Goal: Task Accomplishment & Management: Manage account settings

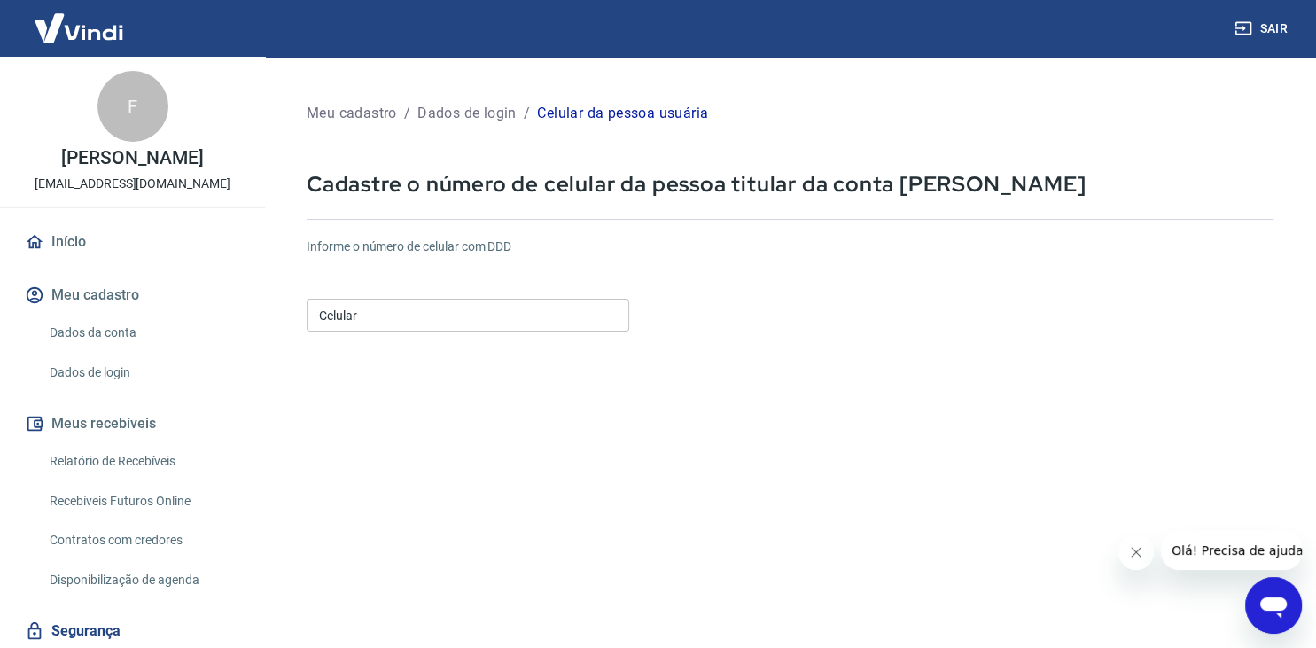
click at [547, 303] on input "Celular" at bounding box center [468, 315] width 323 height 33
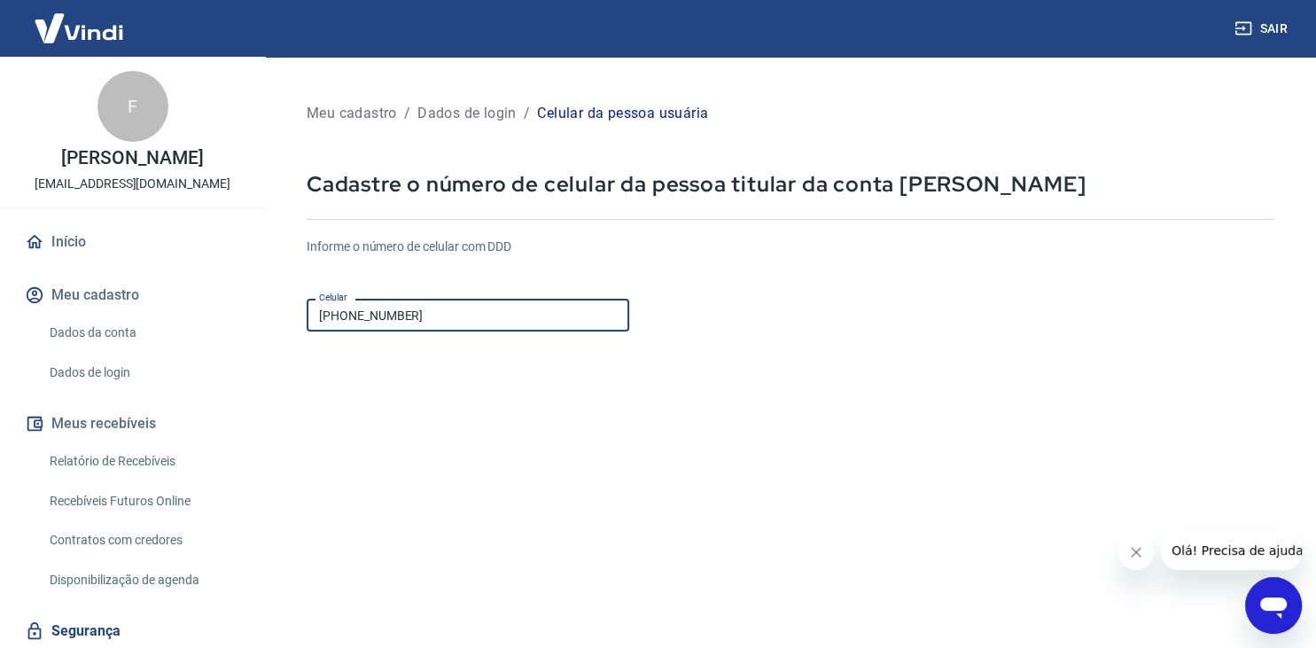
type input "[PHONE_NUMBER]"
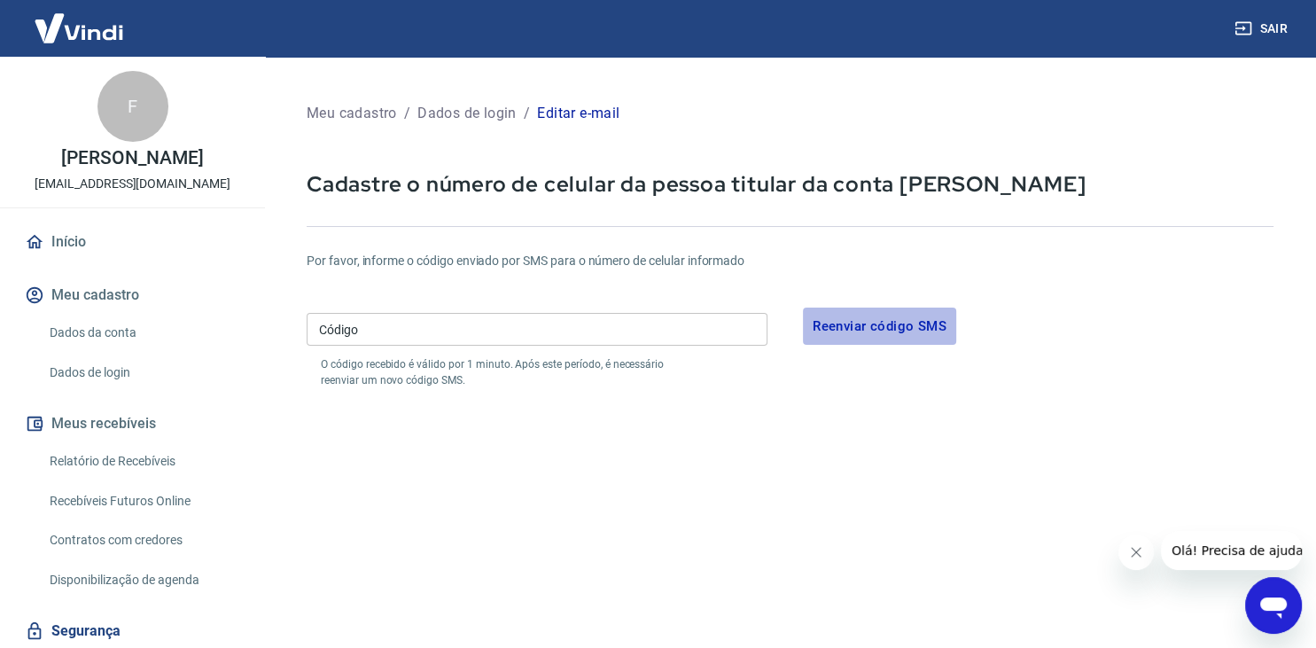
click at [892, 319] on button "Reenviar código SMS" at bounding box center [879, 326] width 153 height 37
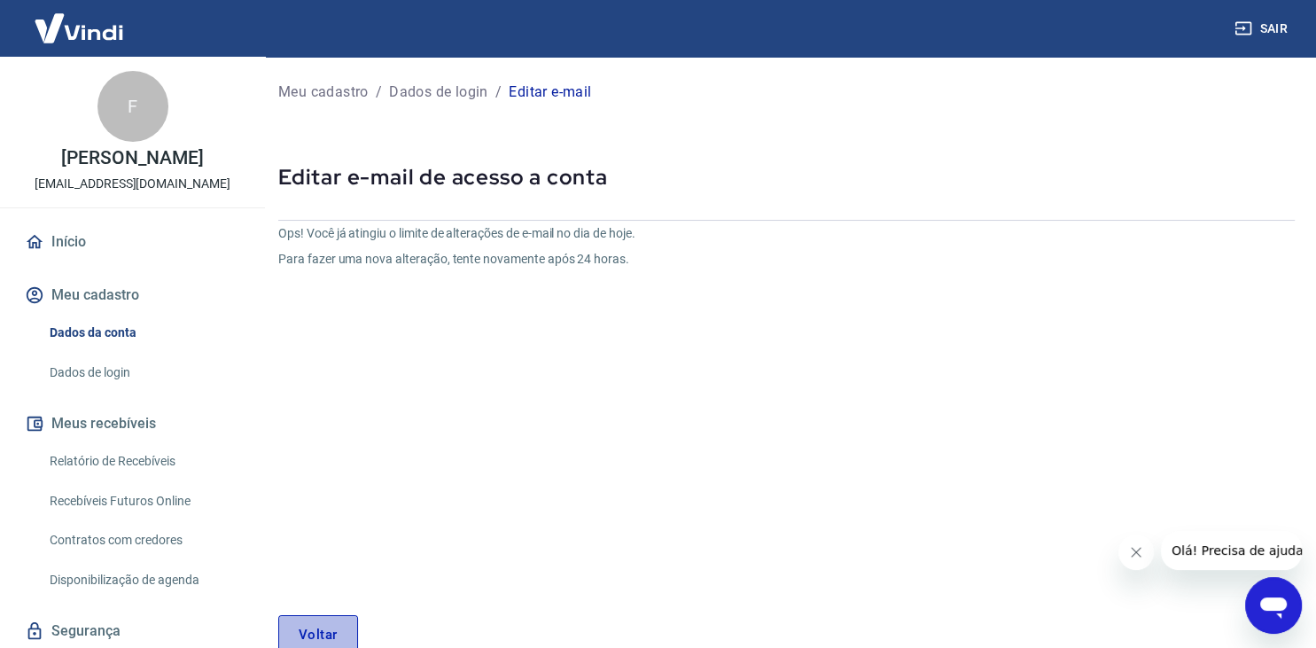
click at [291, 622] on link "Voltar" at bounding box center [318, 634] width 80 height 39
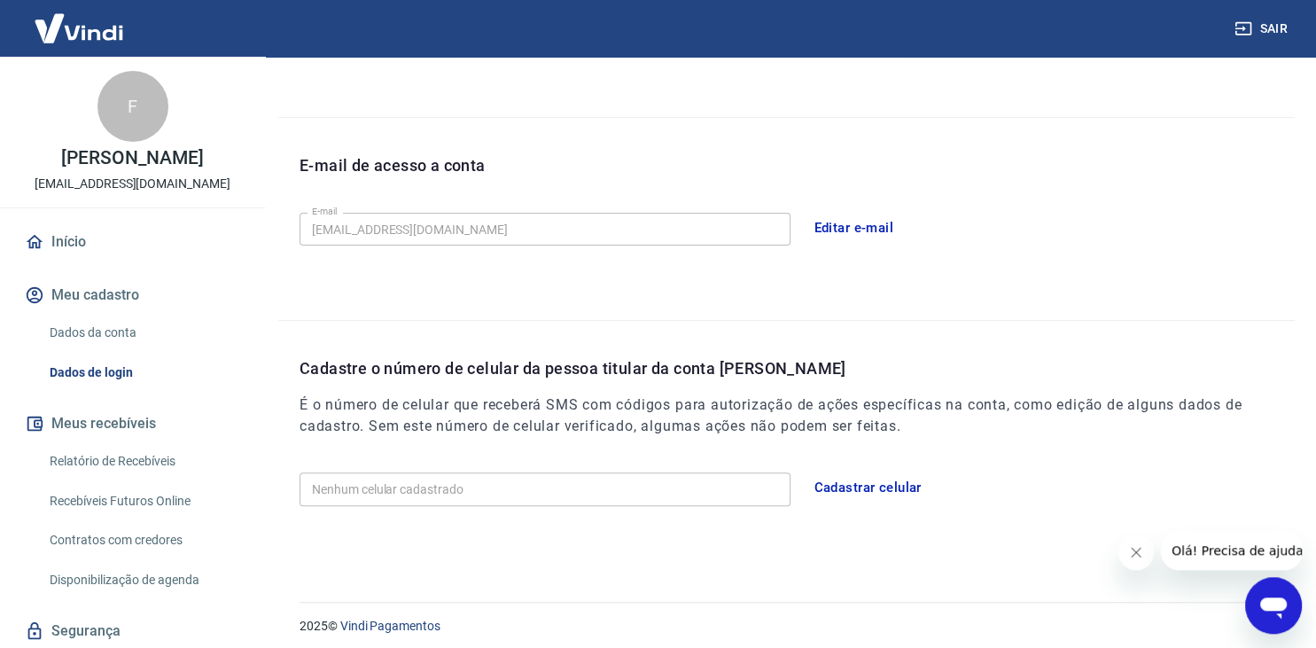
scroll to position [425, 0]
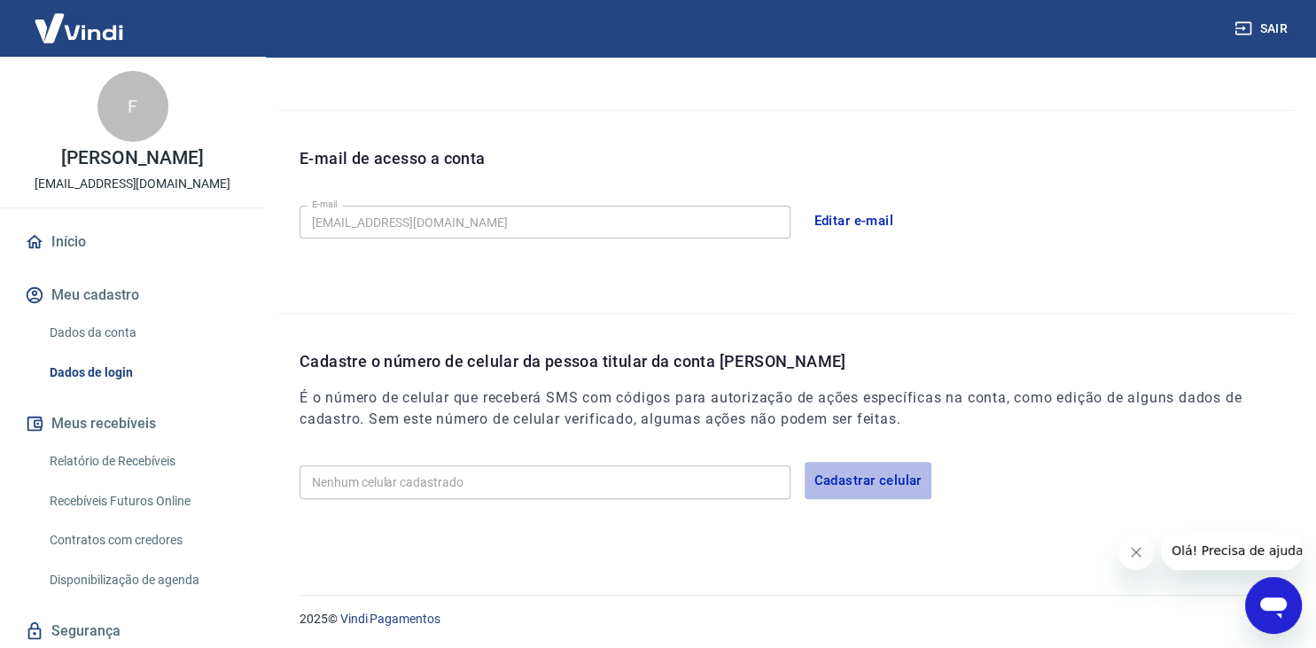
click at [828, 480] on button "Cadastrar celular" at bounding box center [868, 480] width 127 height 37
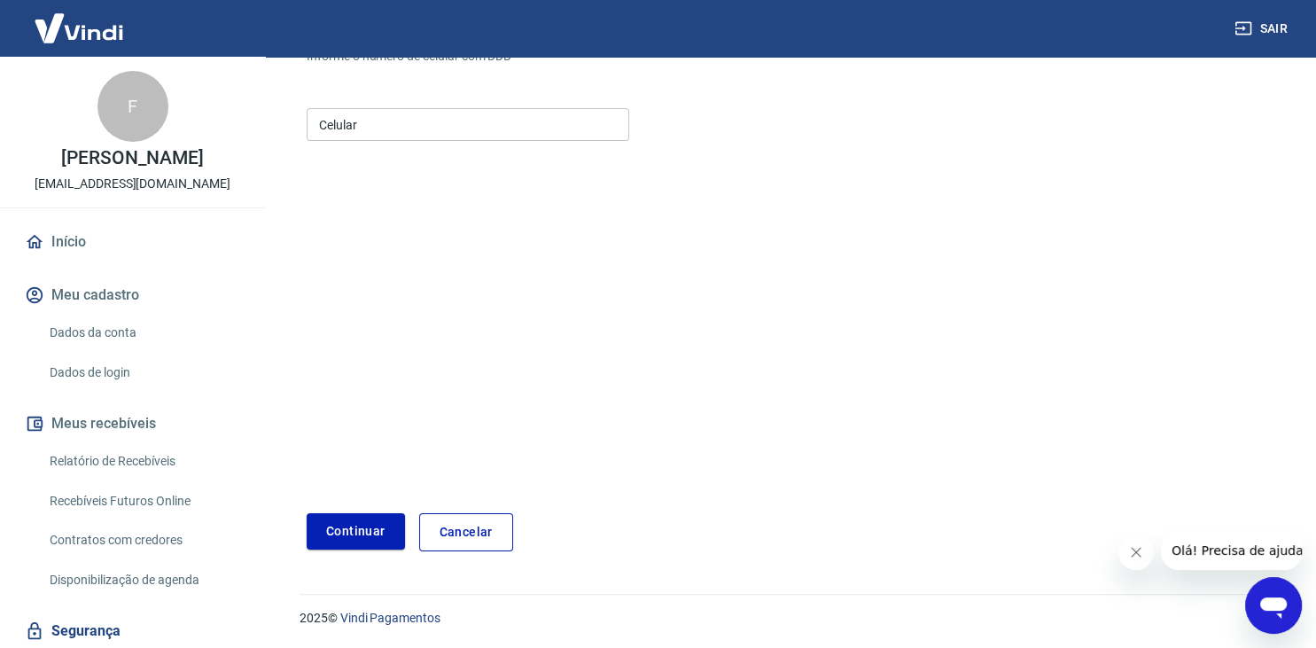
click at [360, 127] on input "Celular" at bounding box center [468, 124] width 323 height 33
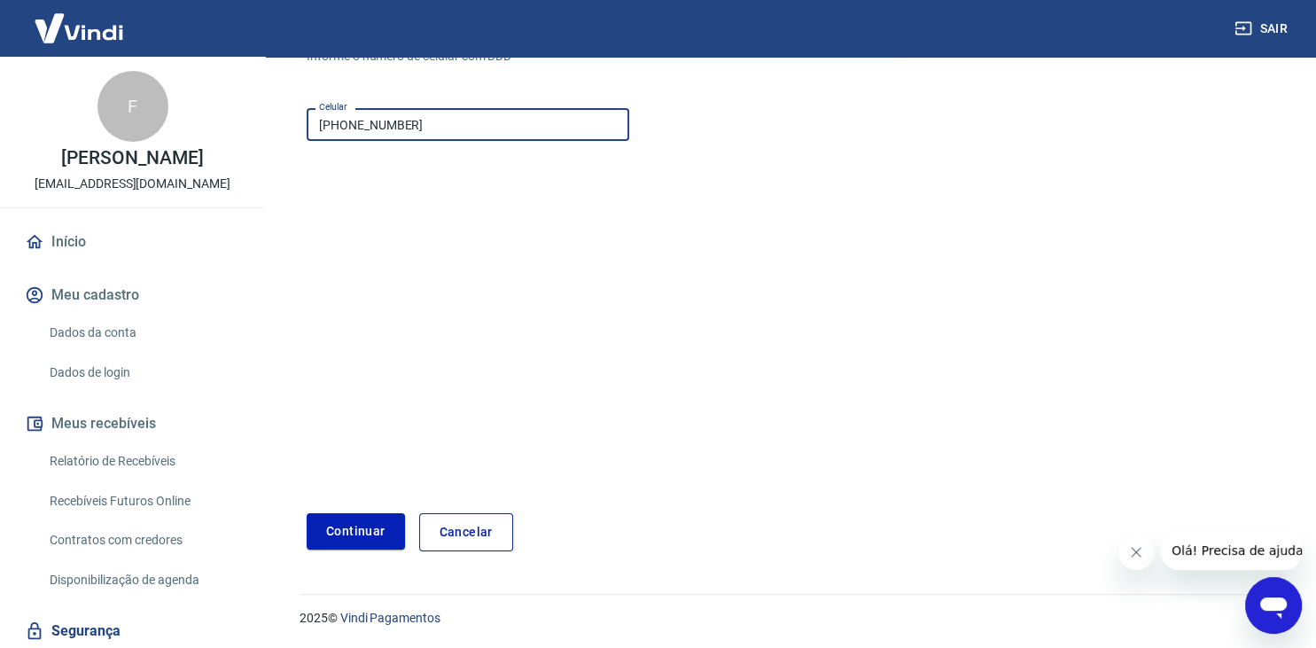
type input "[PHONE_NUMBER]"
click at [347, 536] on button "Continuar" at bounding box center [356, 531] width 98 height 36
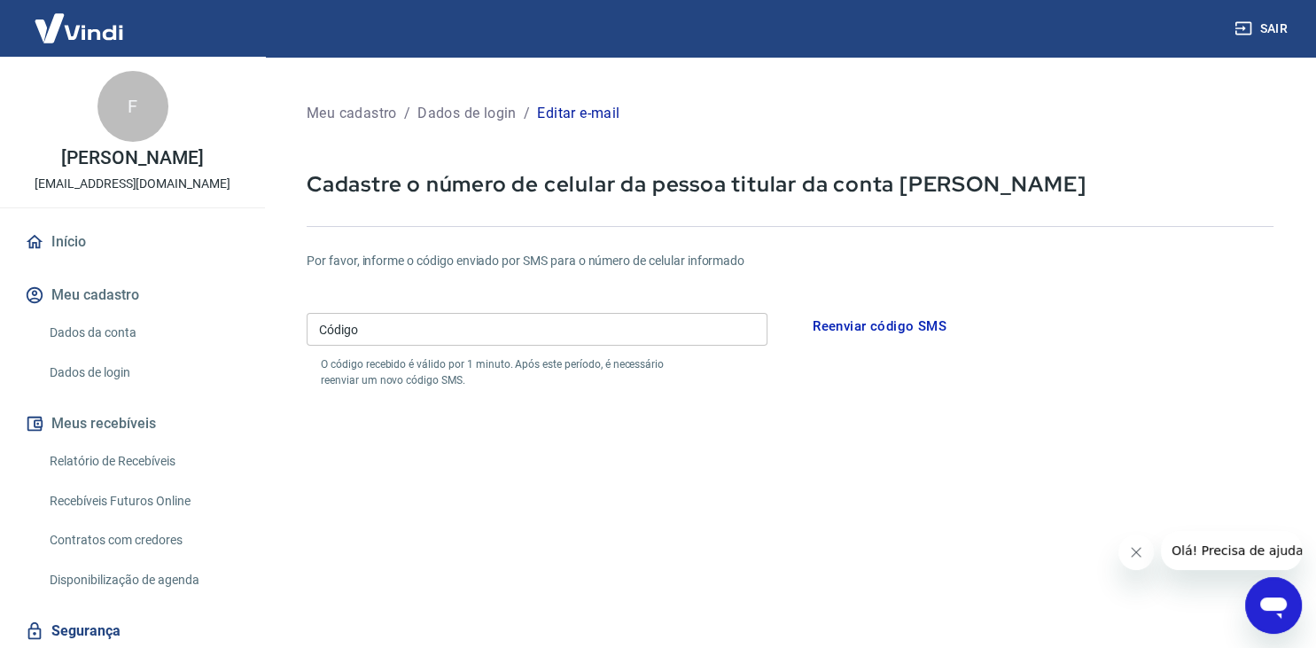
click at [90, 42] on img at bounding box center [78, 28] width 115 height 54
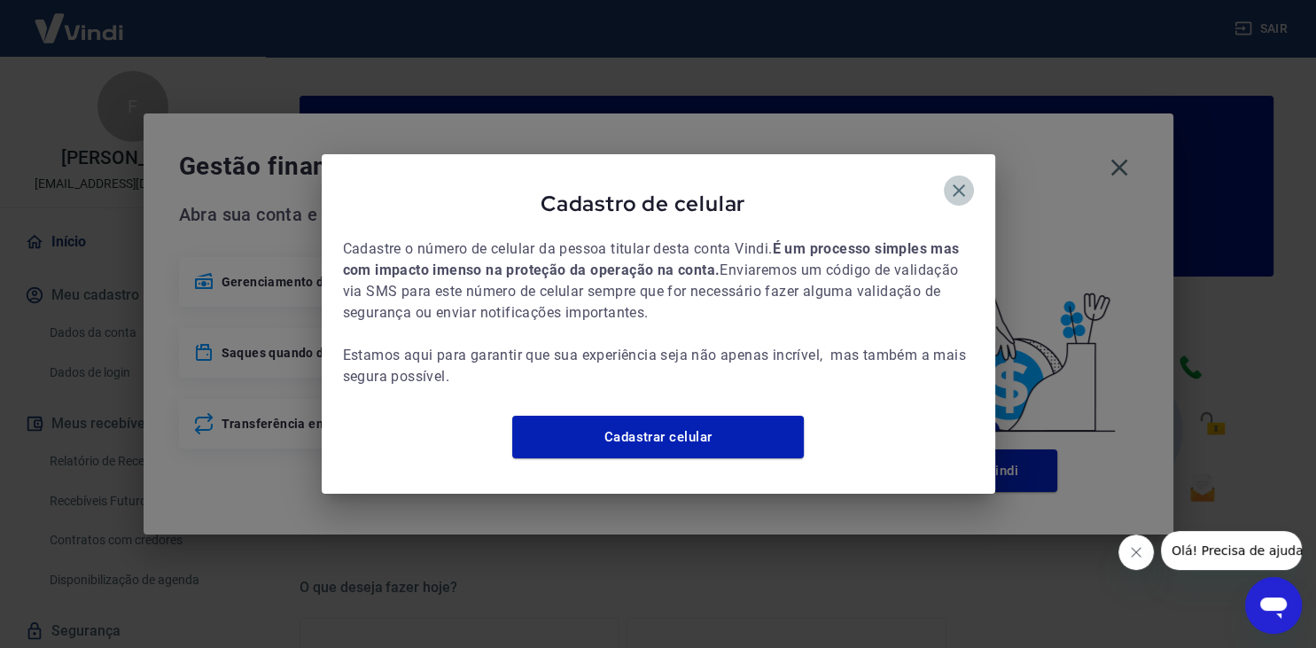
click at [954, 175] on button "button" at bounding box center [959, 190] width 30 height 30
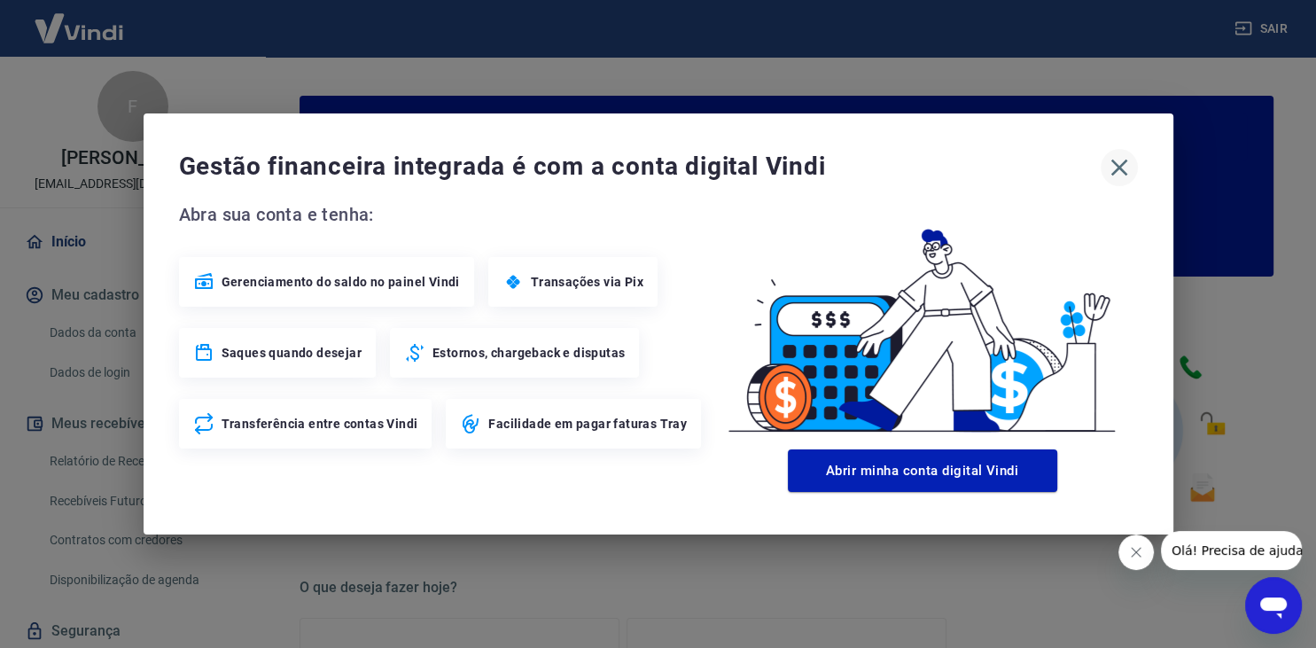
click at [1110, 175] on icon "button" at bounding box center [1119, 167] width 28 height 28
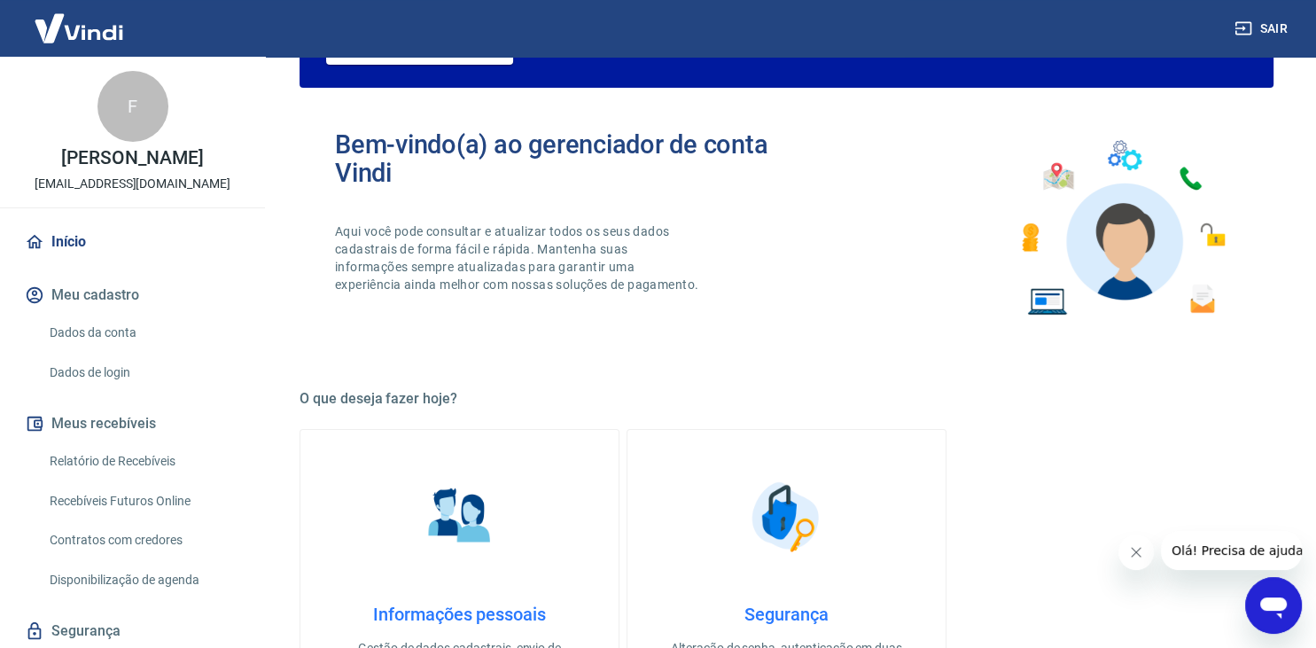
scroll to position [374, 0]
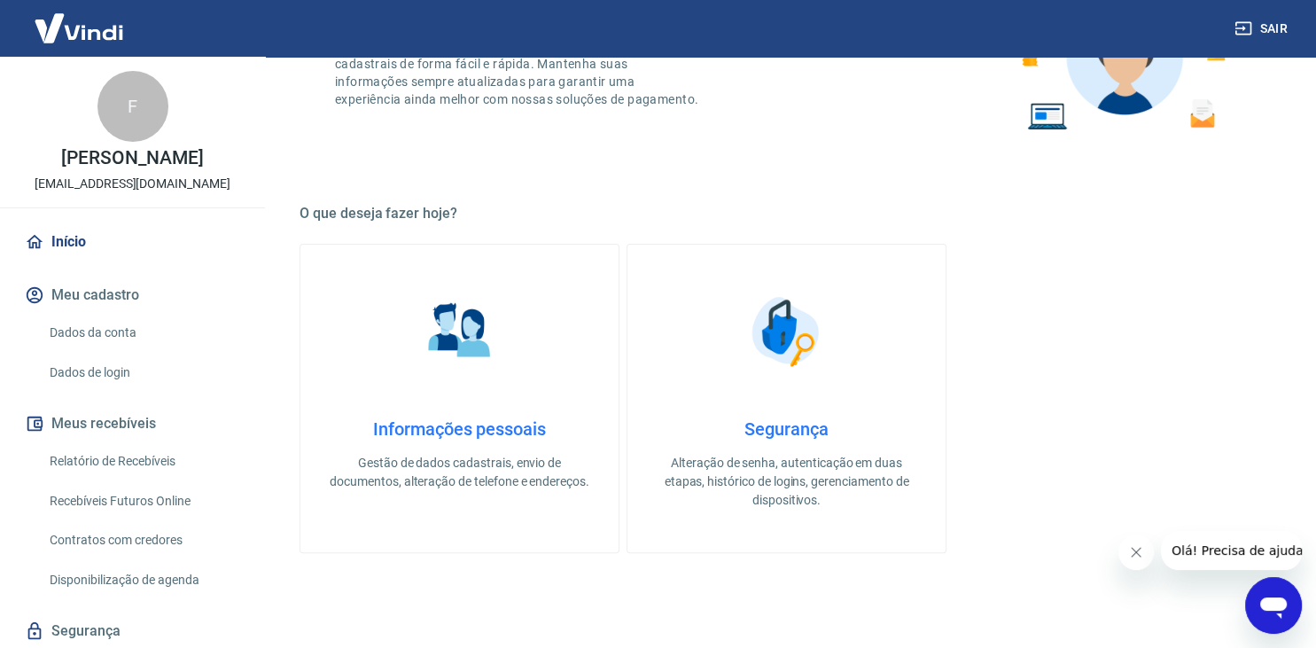
click at [121, 459] on link "Relatório de Recebíveis" at bounding box center [143, 461] width 201 height 36
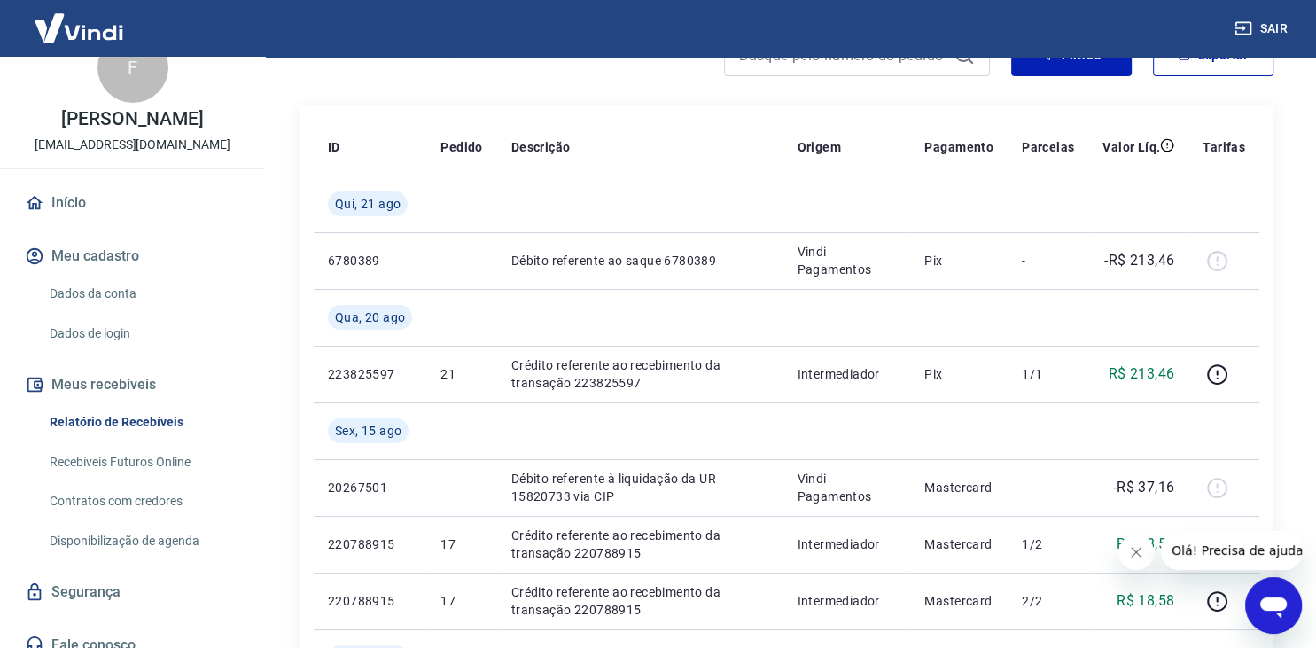
scroll to position [55, 0]
